Goal: Information Seeking & Learning: Learn about a topic

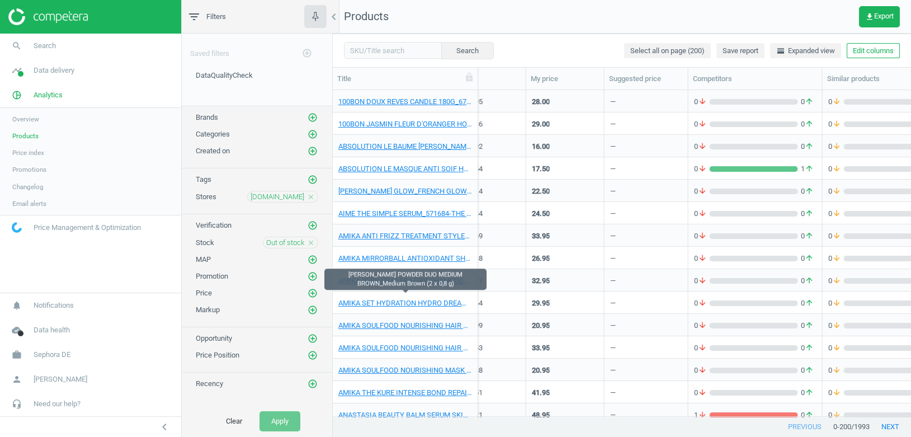
scroll to position [0, 25]
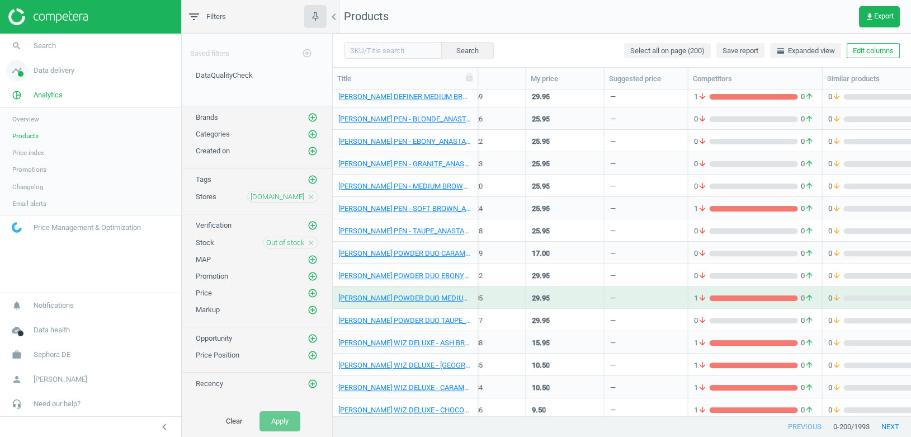
click at [57, 71] on span "Data delivery" at bounding box center [54, 70] width 41 height 10
click at [32, 91] on span "Overview" at bounding box center [25, 94] width 27 height 9
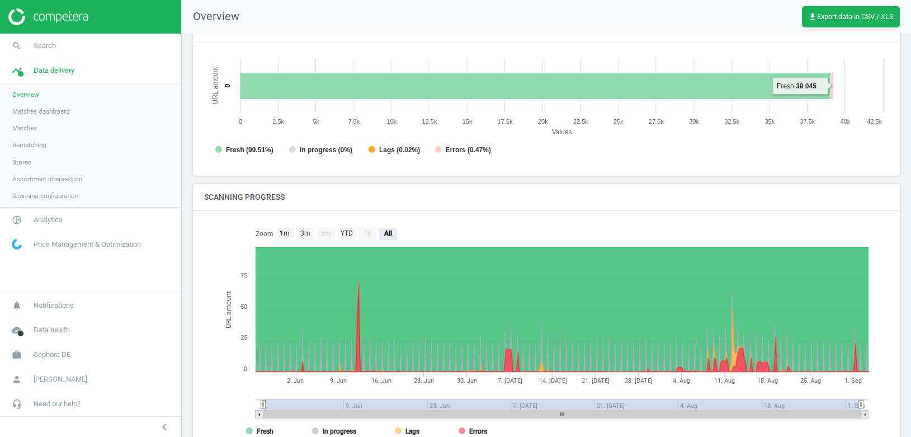
scroll to position [168, 0]
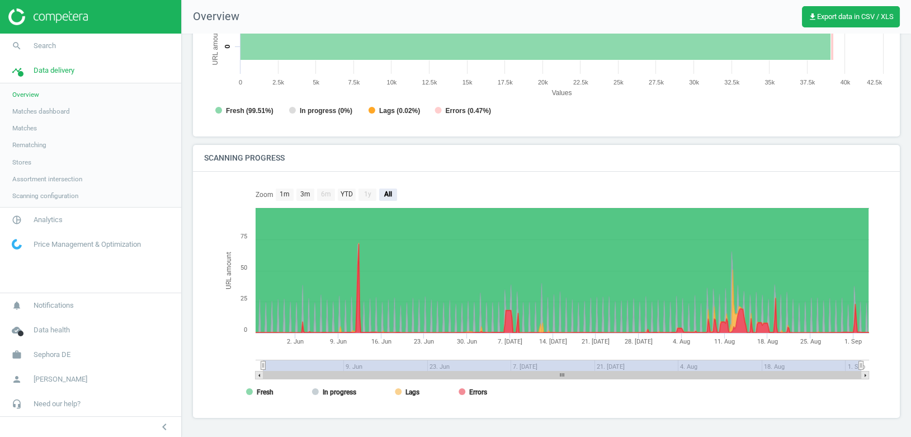
click at [26, 112] on span "Matches dashboard" at bounding box center [41, 111] width 58 height 9
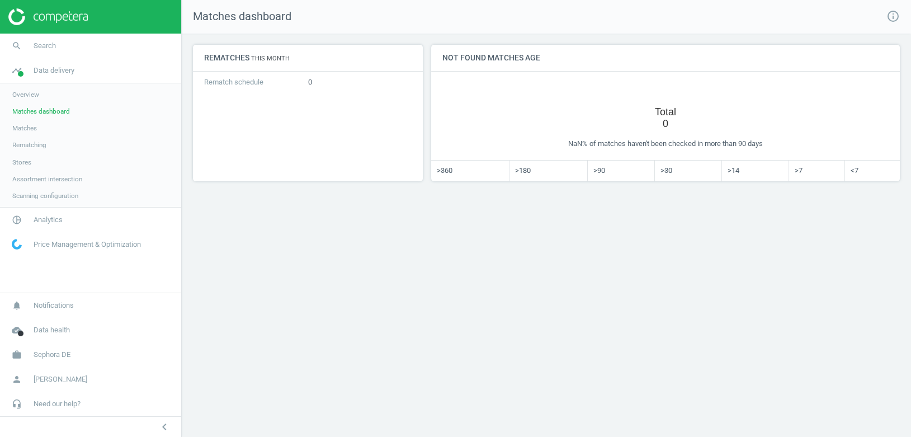
click at [30, 97] on span "Overview" at bounding box center [25, 94] width 27 height 9
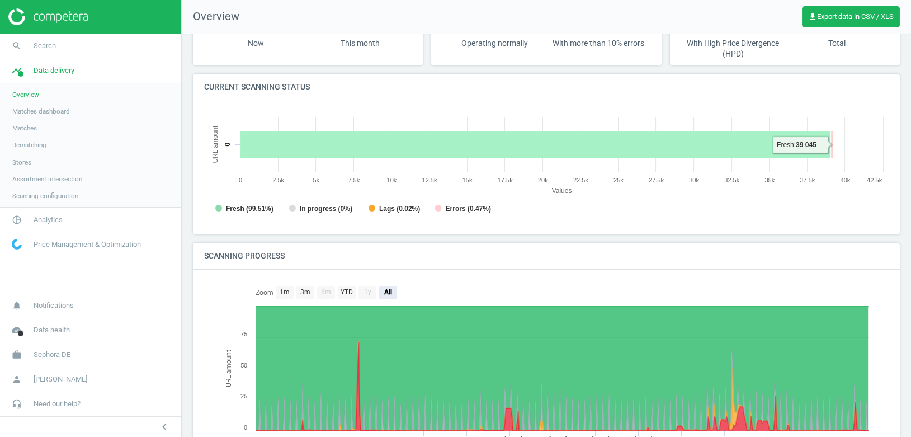
scroll to position [75, 0]
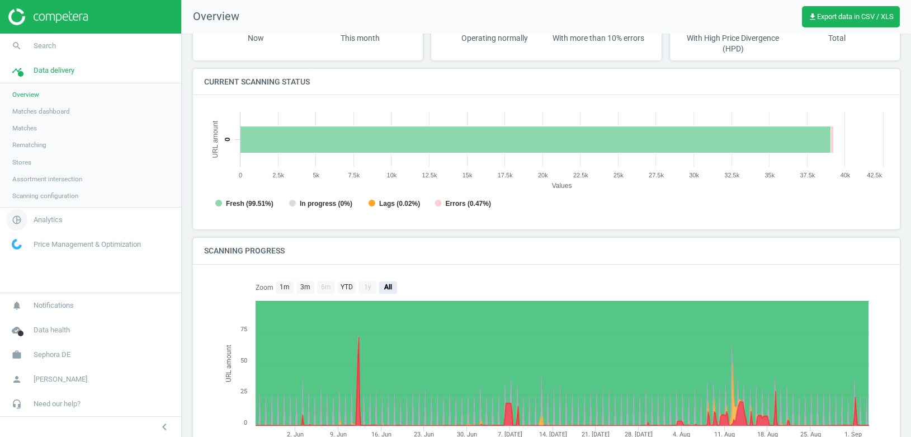
click at [50, 222] on span "Analytics" at bounding box center [48, 220] width 29 height 10
click at [35, 152] on span "Price index" at bounding box center [28, 152] width 32 height 9
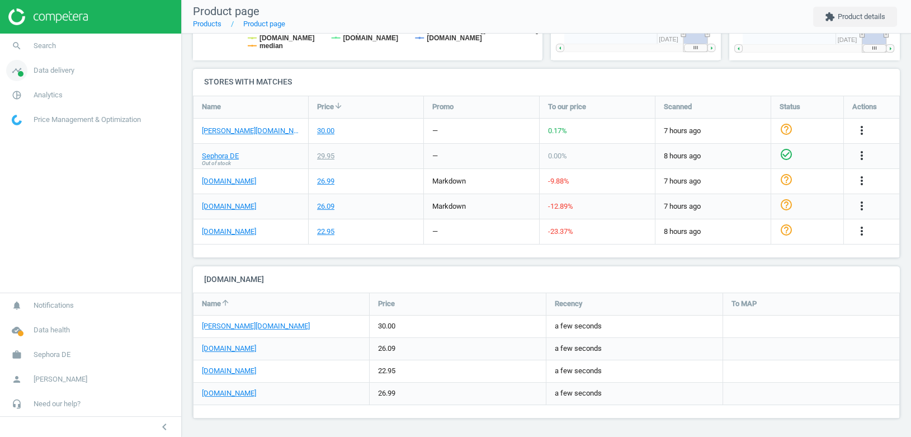
click at [44, 65] on span "Data delivery" at bounding box center [54, 70] width 41 height 10
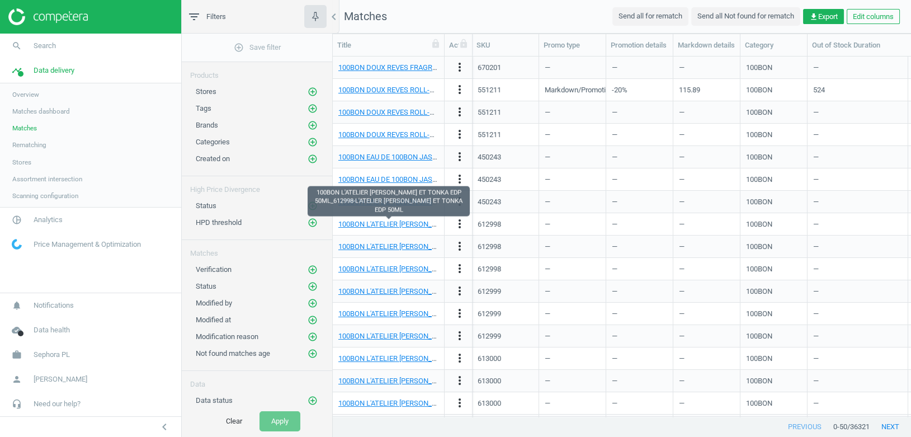
scroll to position [0, 1]
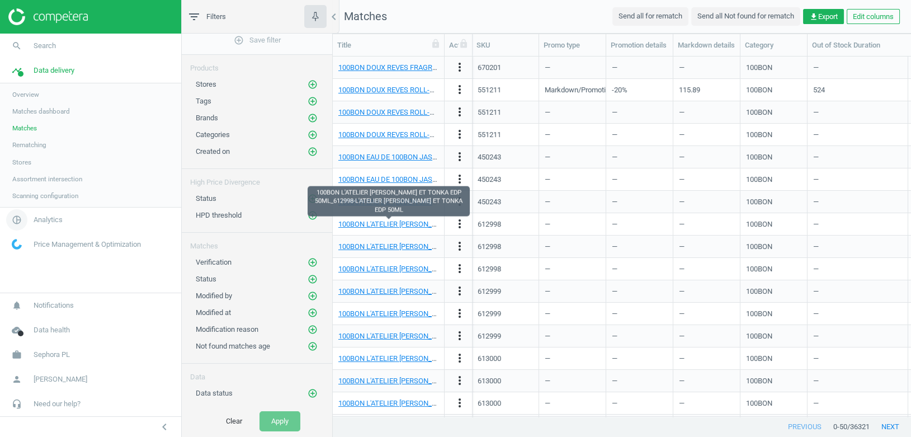
click at [38, 225] on link "pie_chart_outlined Analytics" at bounding box center [90, 220] width 181 height 25
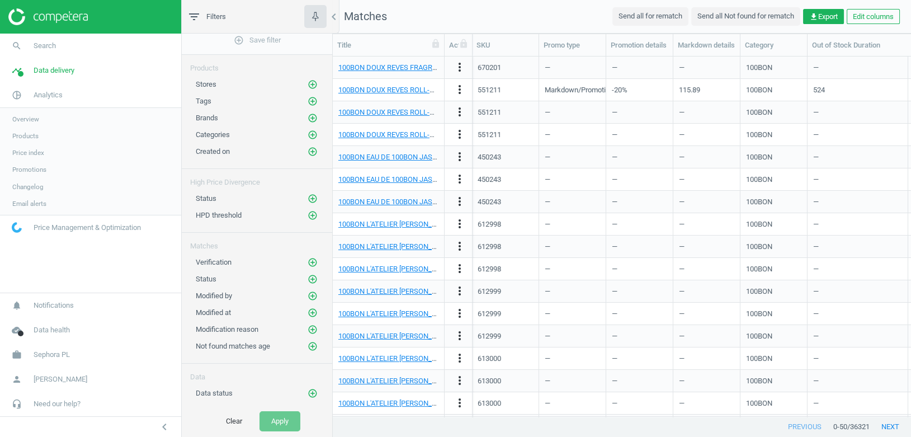
click at [36, 154] on span "Price index" at bounding box center [28, 152] width 32 height 9
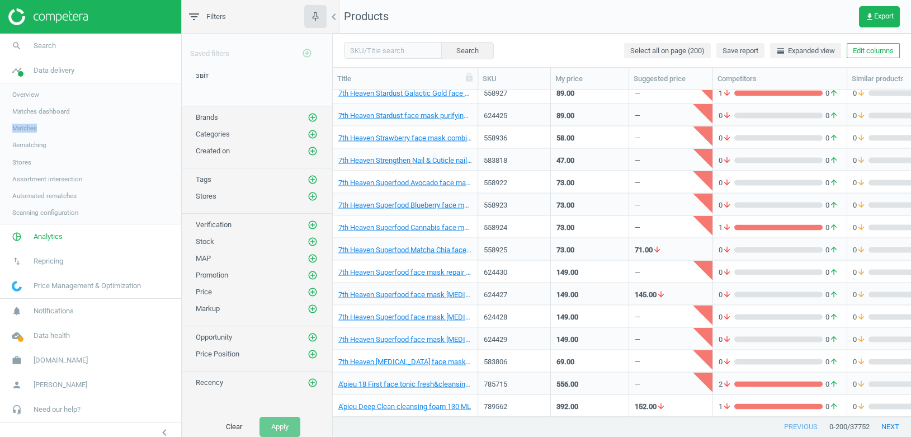
scroll to position [326, 578]
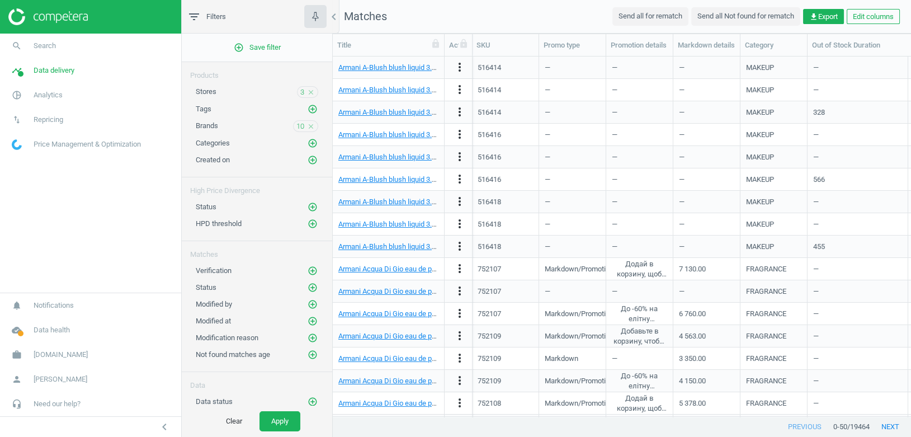
scroll to position [0, 1]
click at [47, 93] on span "Analytics" at bounding box center [48, 95] width 29 height 10
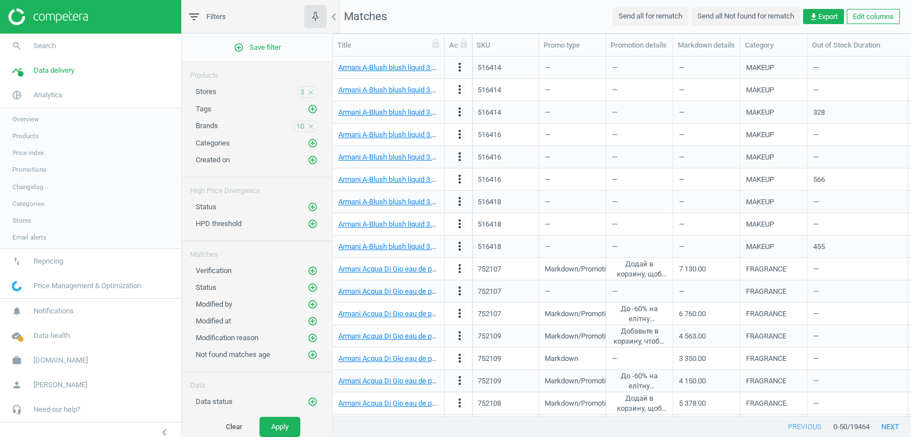
click at [29, 148] on span "Price index" at bounding box center [28, 152] width 32 height 9
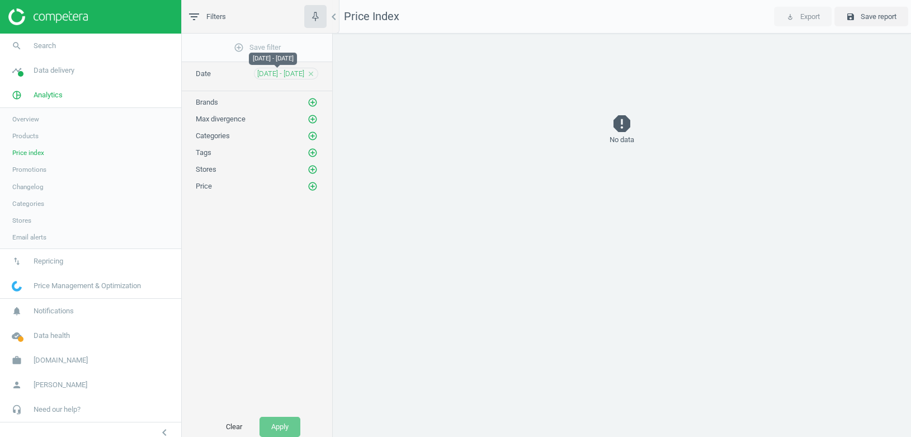
click at [289, 74] on span "[DATE] - [DATE]" at bounding box center [280, 74] width 47 height 10
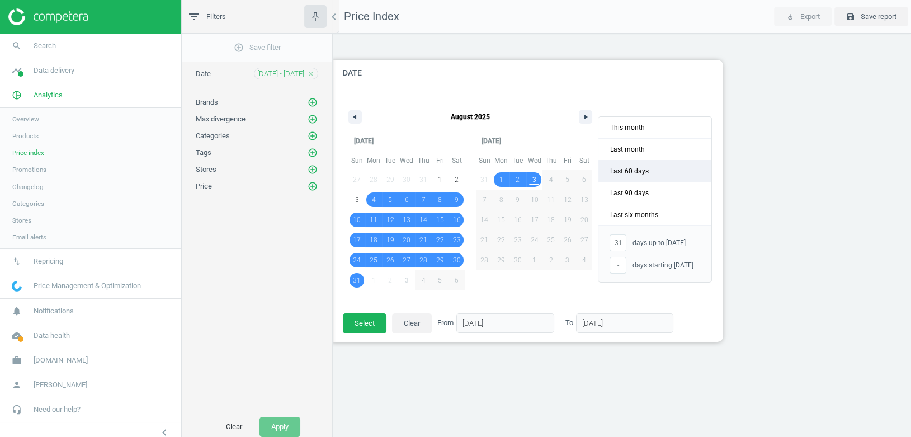
click at [624, 177] on span "Last 60 days" at bounding box center [655, 171] width 113 height 21
type input "-"
type input "[DATE]"
click at [355, 328] on button "Select" at bounding box center [365, 323] width 44 height 20
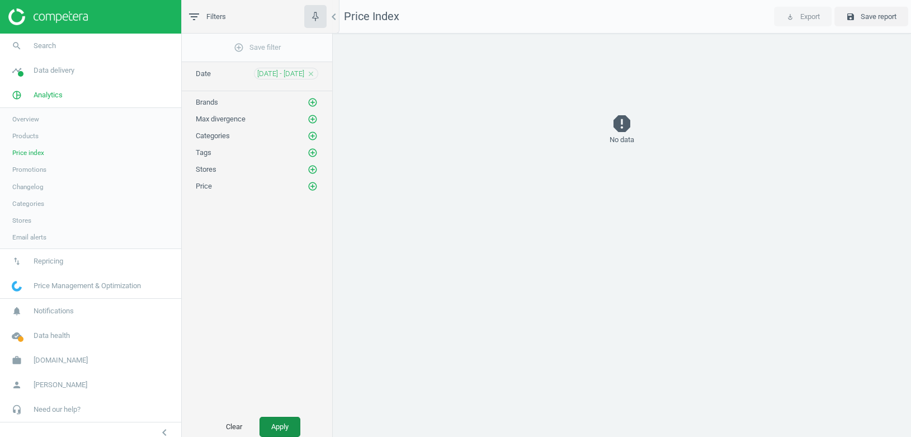
click at [270, 420] on button "Apply" at bounding box center [280, 427] width 41 height 20
click at [312, 165] on icon "add_circle_outline" at bounding box center [313, 170] width 10 height 10
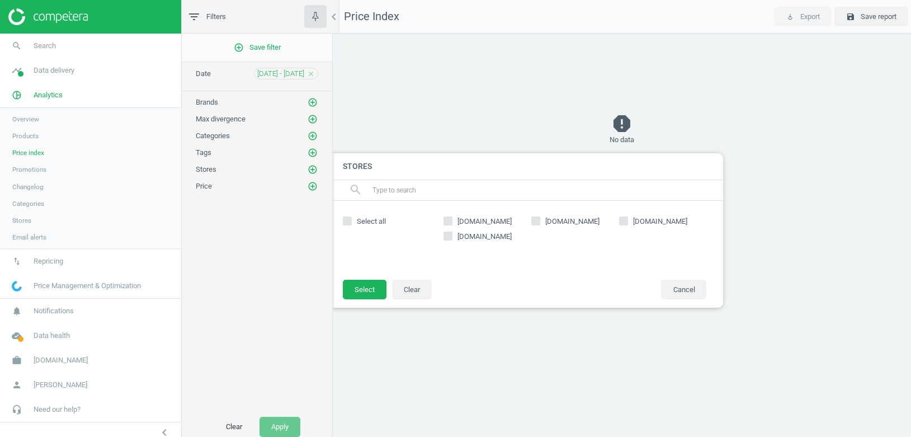
click at [351, 219] on input "Select all" at bounding box center [347, 220] width 7 height 7
checkbox input "true"
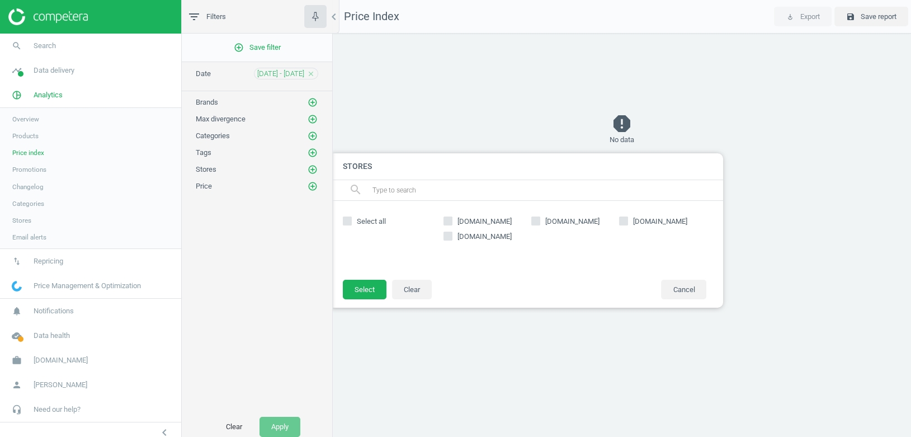
checkbox input "true"
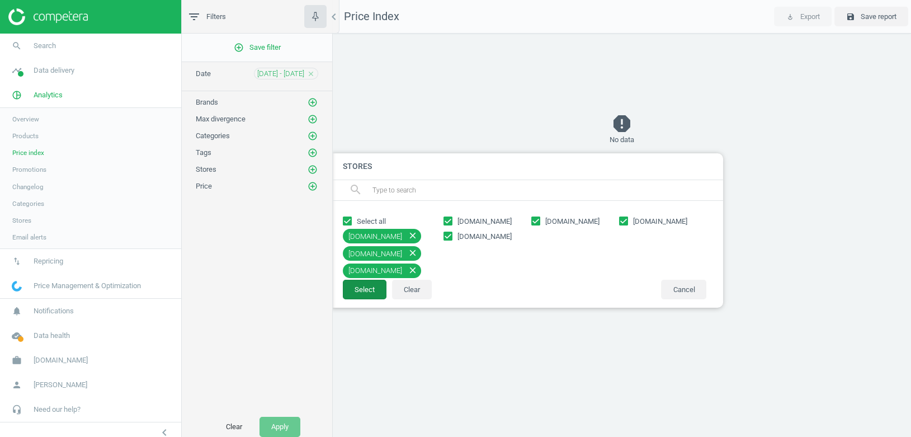
click at [361, 287] on button "Select" at bounding box center [365, 290] width 44 height 20
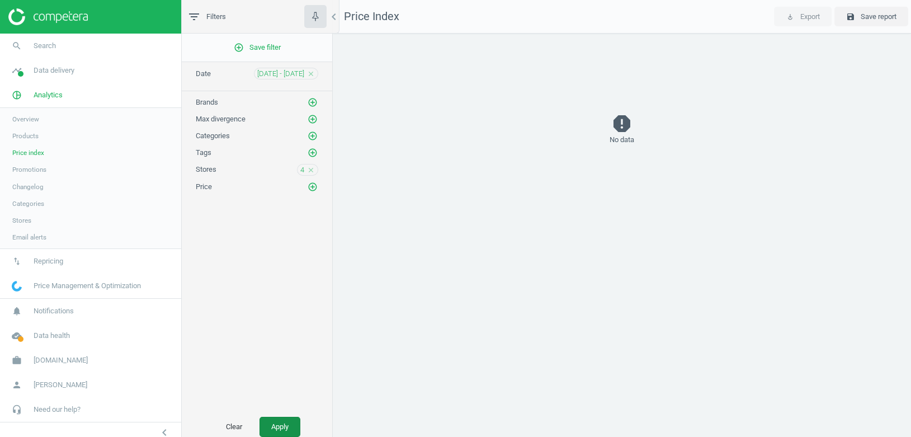
click at [286, 420] on button "Apply" at bounding box center [280, 427] width 41 height 20
